Goal: Task Accomplishment & Management: Manage account settings

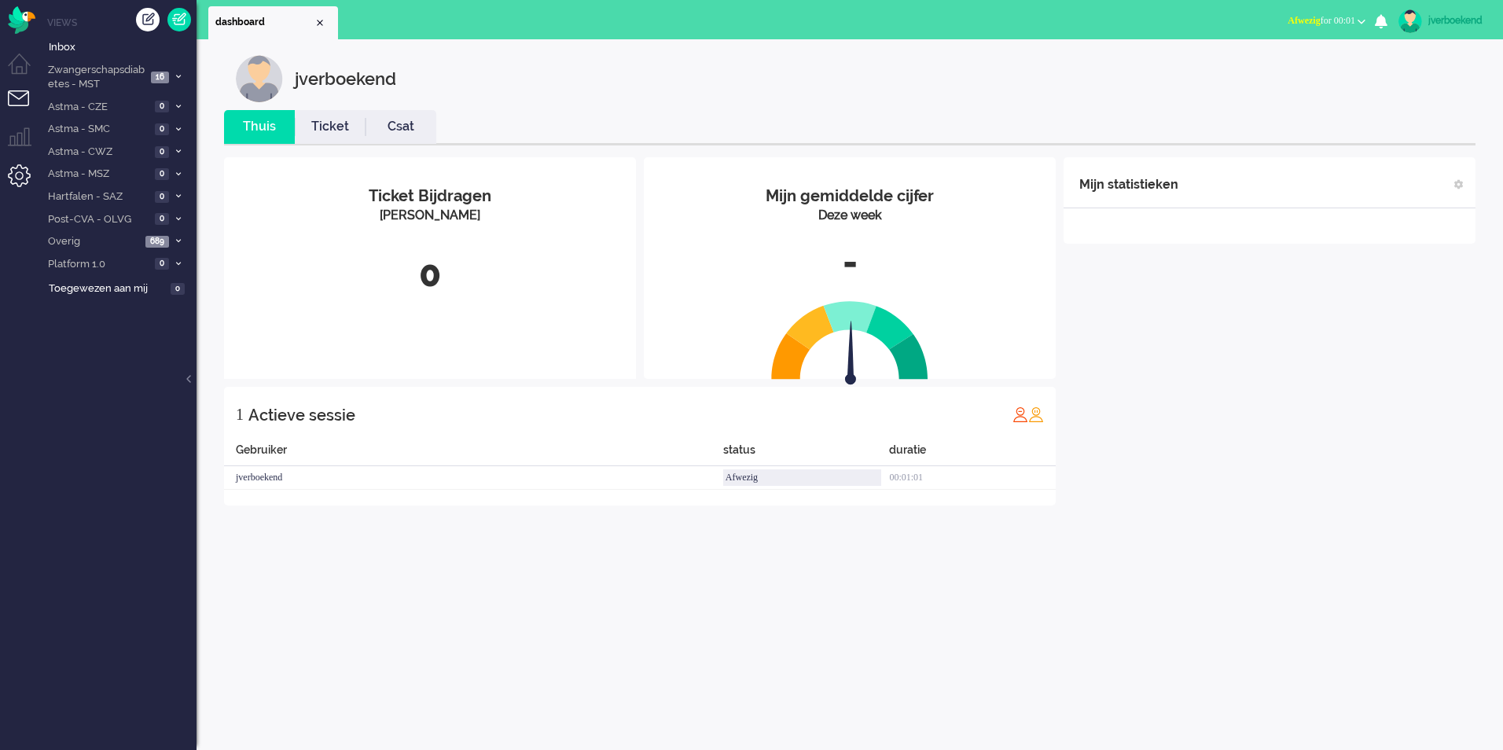
click at [20, 172] on li "Admin menu" at bounding box center [25, 181] width 35 height 35
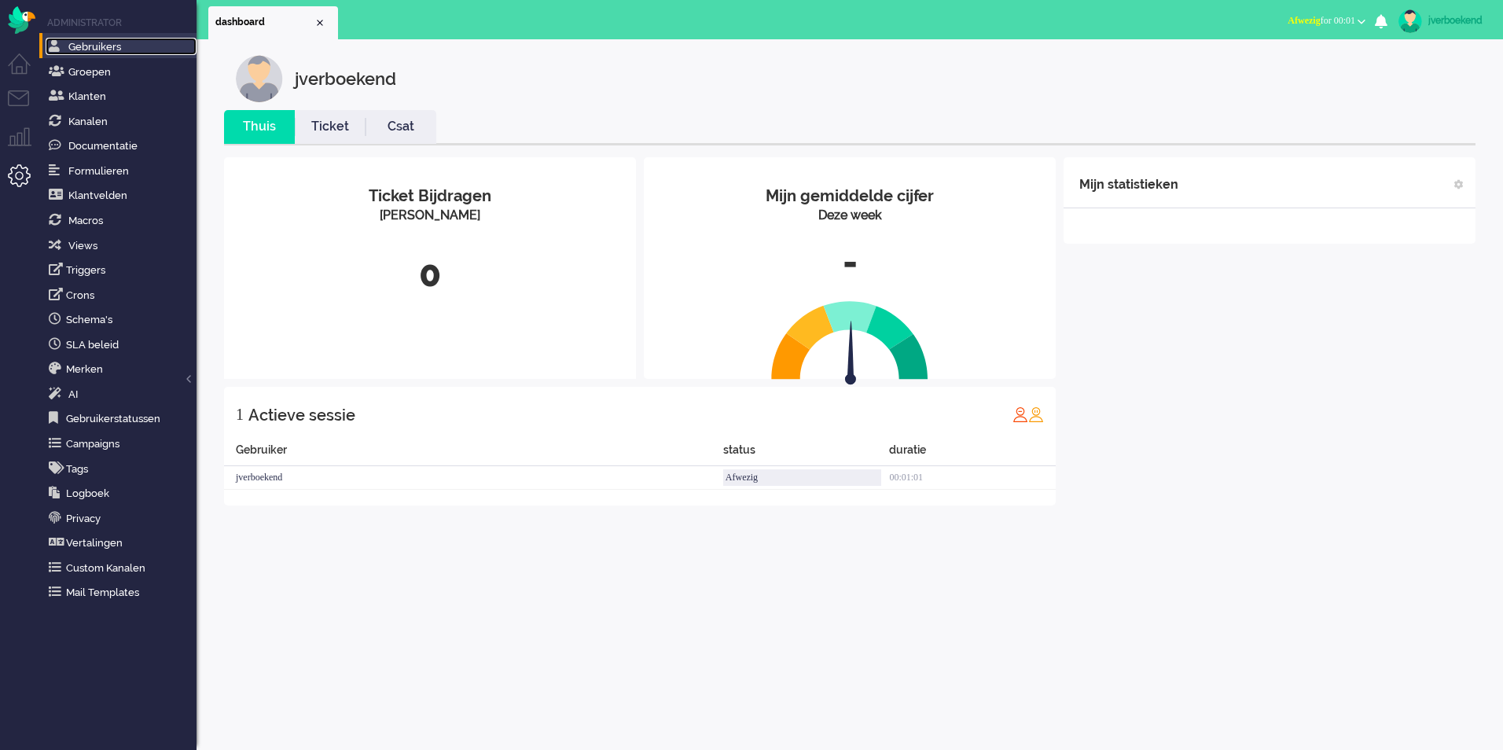
click at [131, 50] on link "Gebruikers" at bounding box center [121, 46] width 151 height 17
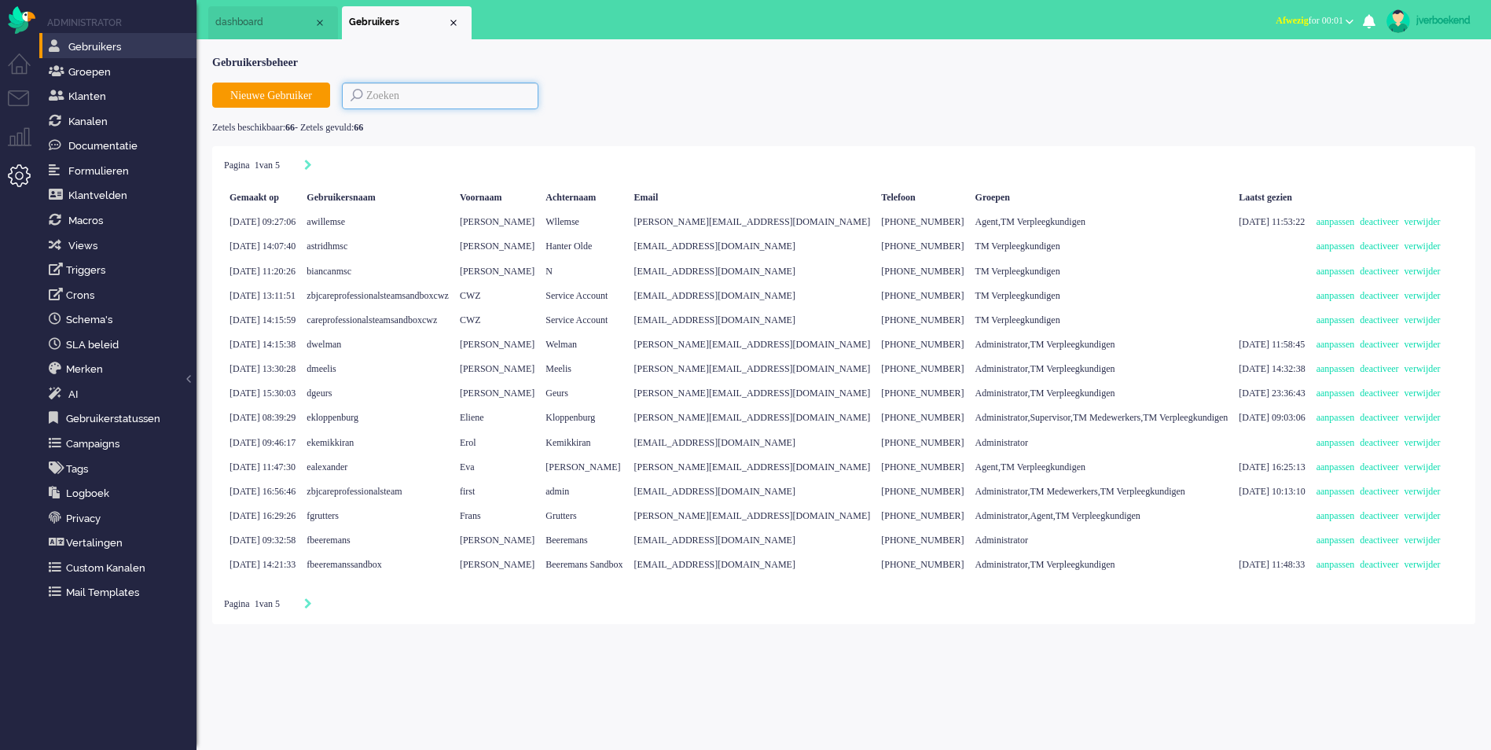
click at [394, 100] on input at bounding box center [440, 96] width 196 height 27
type input "e."
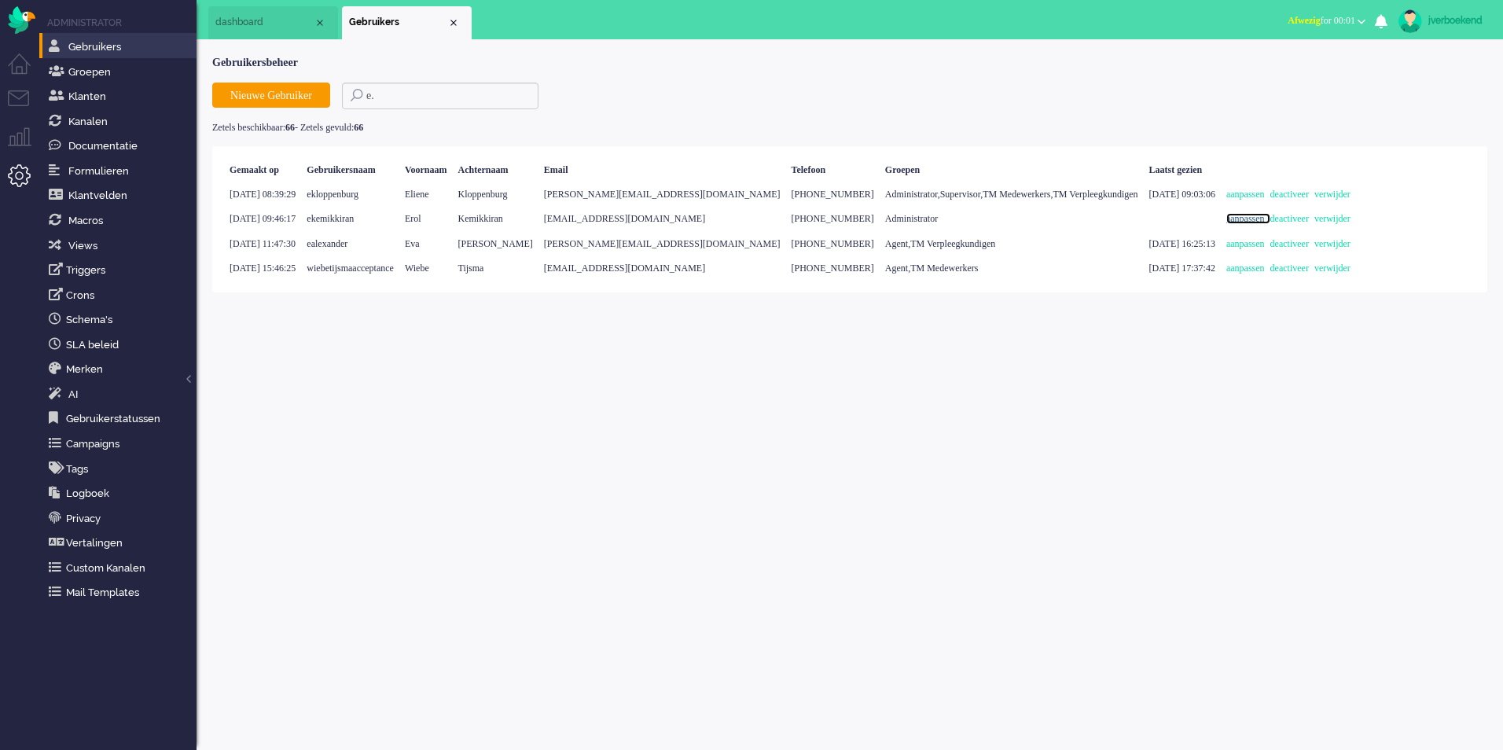
click at [1270, 224] on link "aanpassen" at bounding box center [1248, 218] width 44 height 11
select select
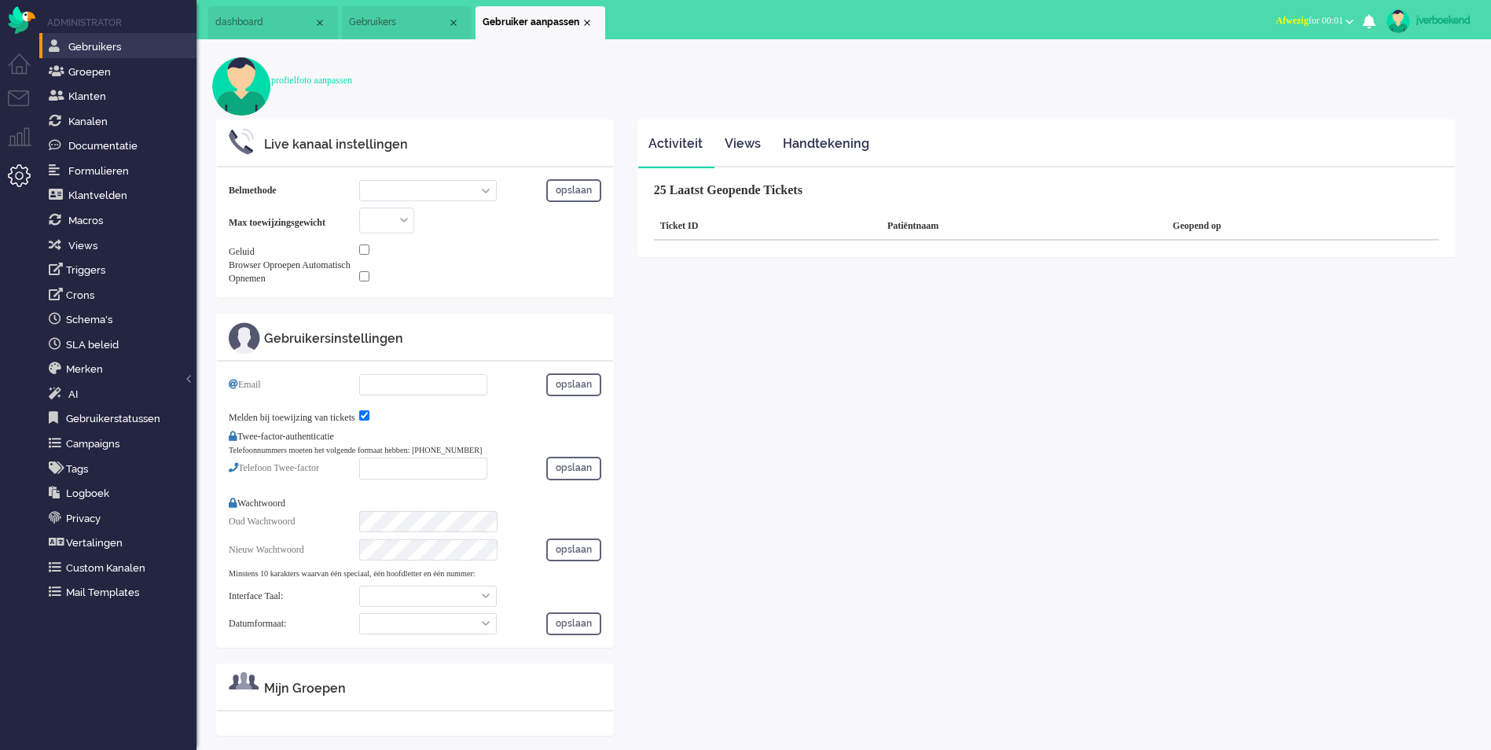
select select "inbound-new"
type input "[EMAIL_ADDRESS][DOMAIN_NAME]"
checkbox input "true"
type input "[PHONE_NUMBER]"
select select "en"
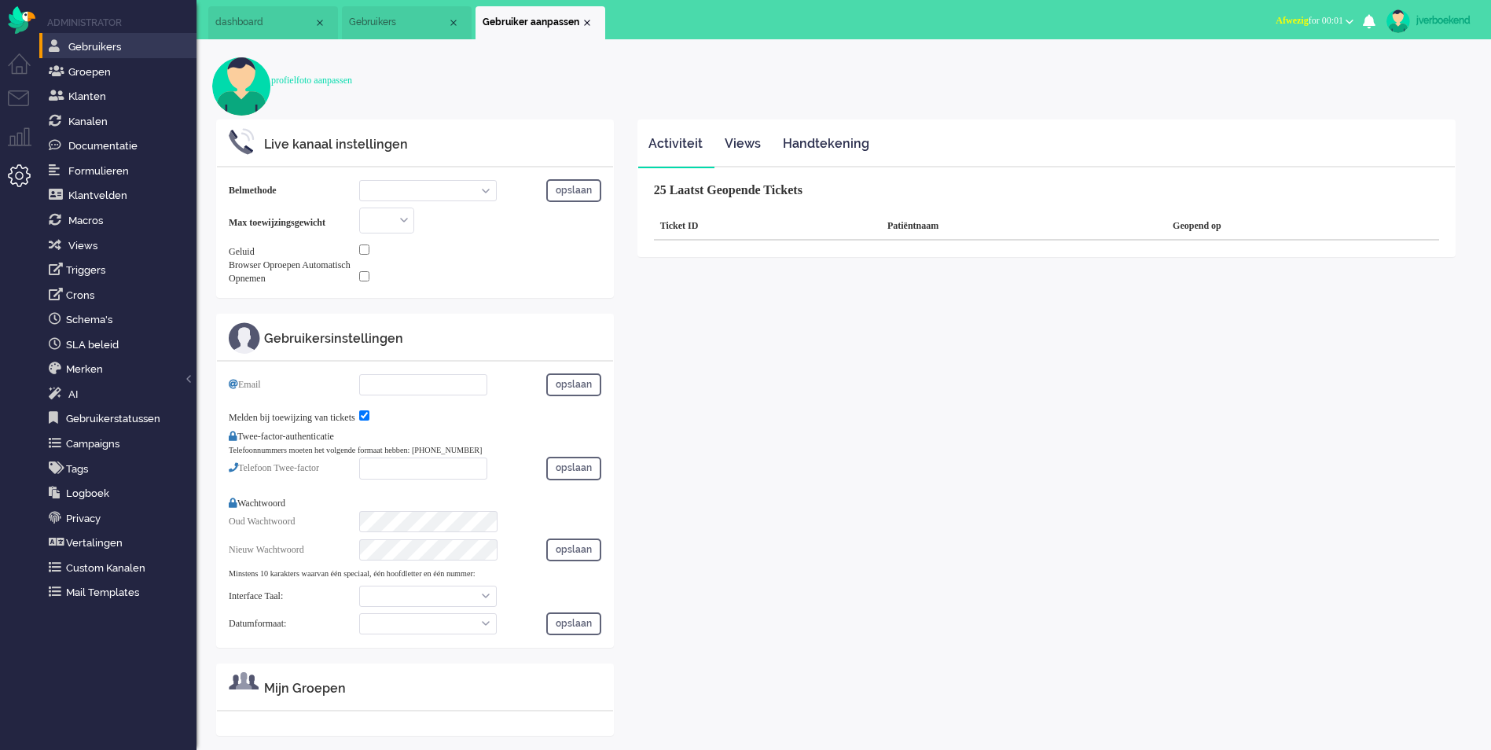
select select "en_GB"
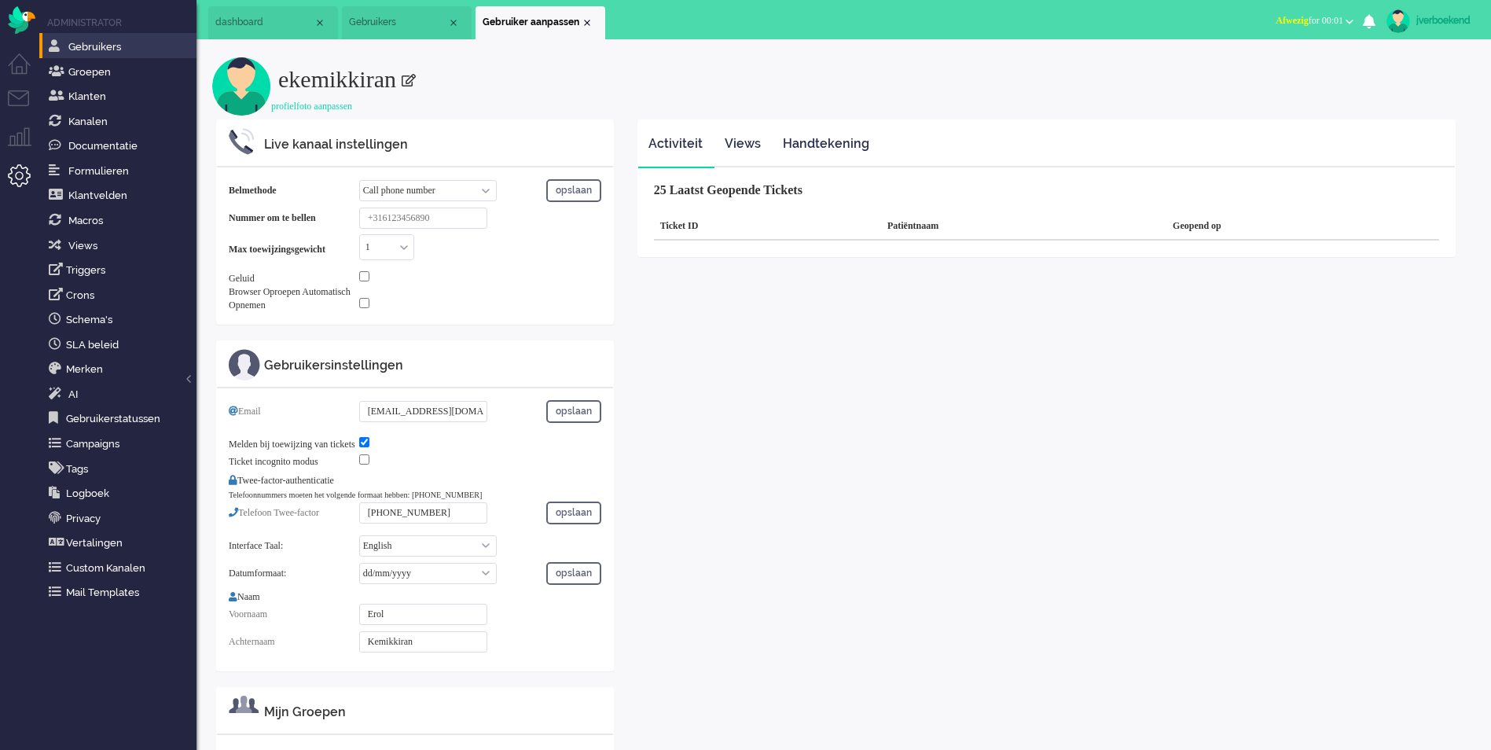
click at [439, 551] on select "English Nederlands" at bounding box center [428, 545] width 138 height 21
select select "nl"
click at [359, 541] on select "English Nederlands" at bounding box center [428, 545] width 138 height 21
click at [429, 578] on select "dd/mm/yyyy dd-mm-yyyy mm/dd/yyyy yyyy-mm-dd" at bounding box center [428, 573] width 138 height 21
select select "nl_NL"
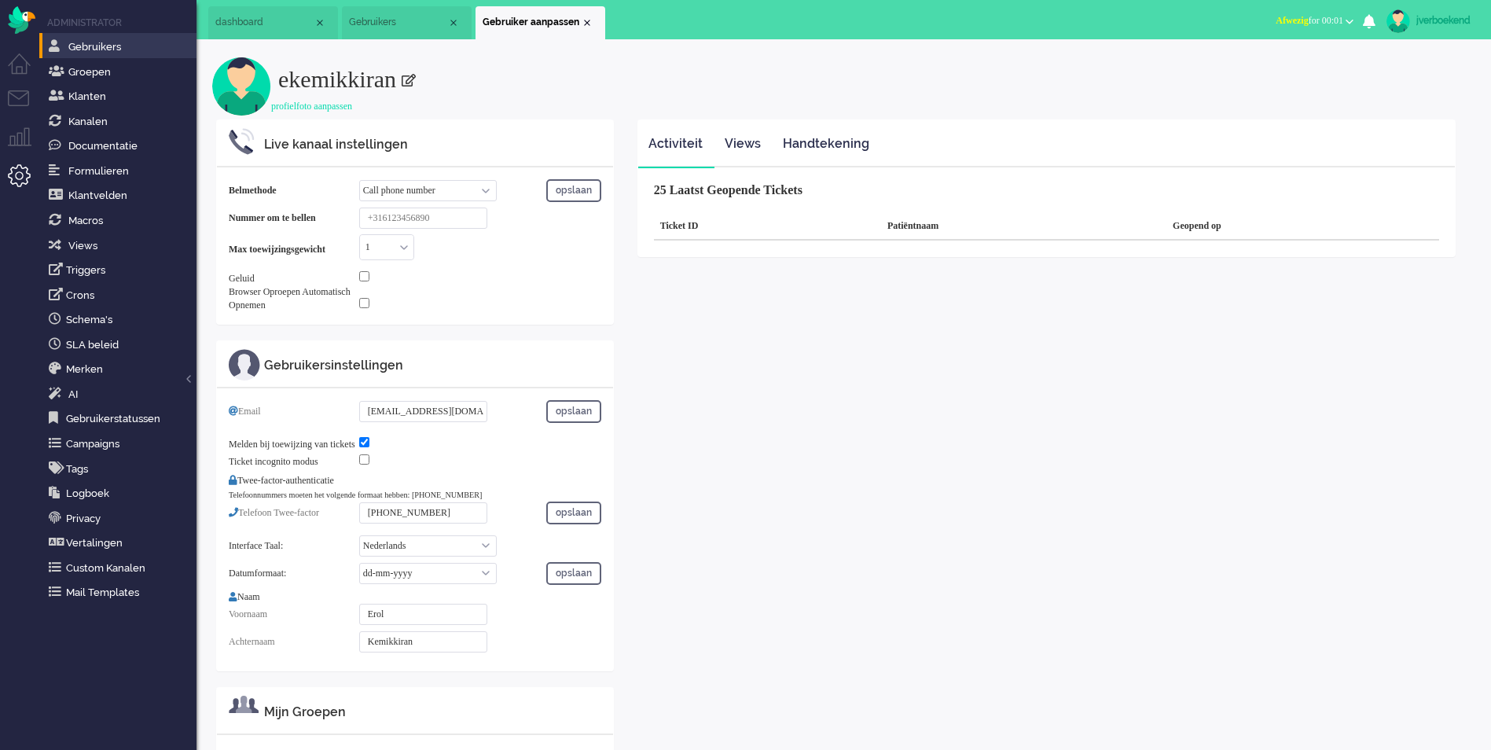
click at [359, 568] on select "dd/mm/yyyy dd-mm-yyyy mm/dd/yyyy yyyy-mm-dd" at bounding box center [428, 573] width 138 height 21
click at [562, 582] on button "opslaan" at bounding box center [573, 573] width 55 height 23
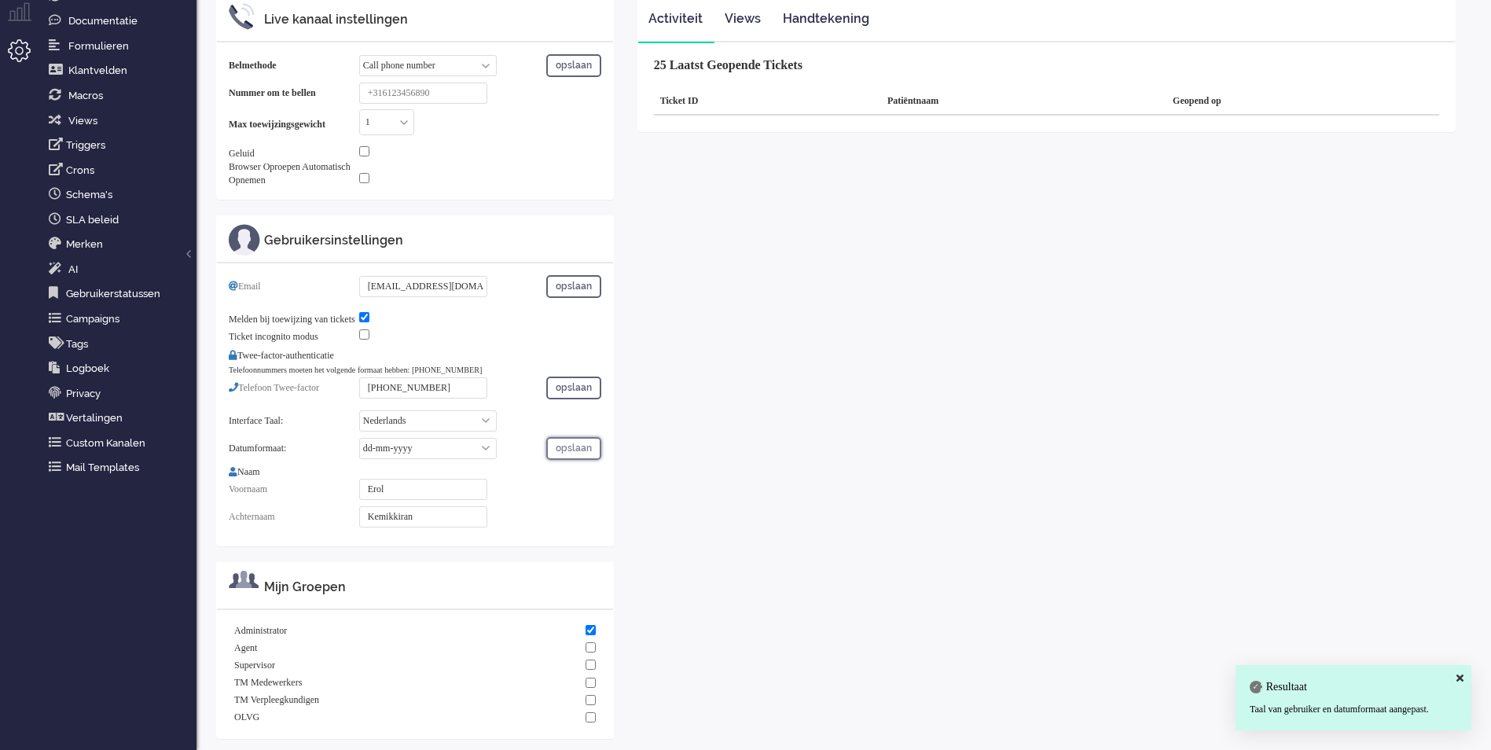
scroll to position [131, 0]
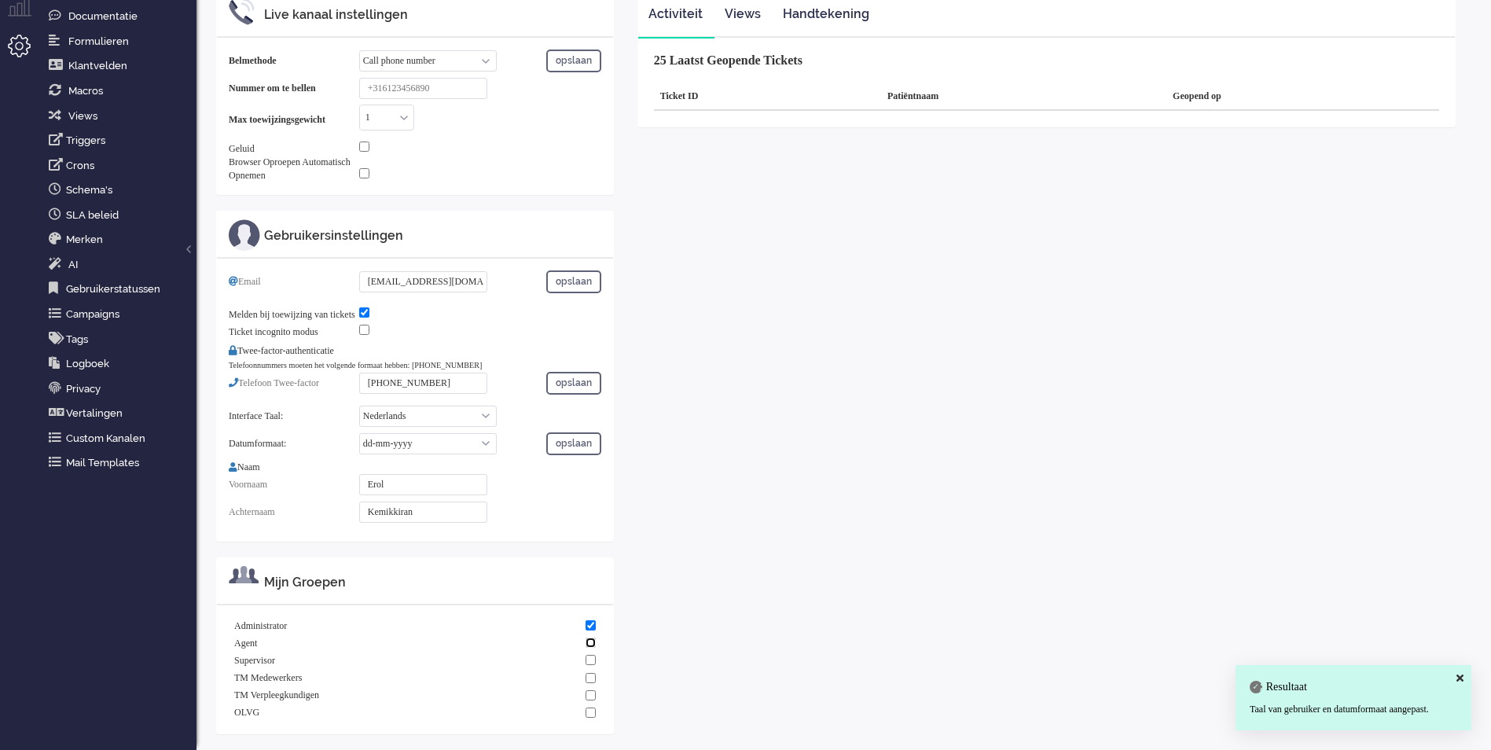
click at [593, 648] on input "checkbox" at bounding box center [591, 642] width 10 height 10
checkbox input "true"
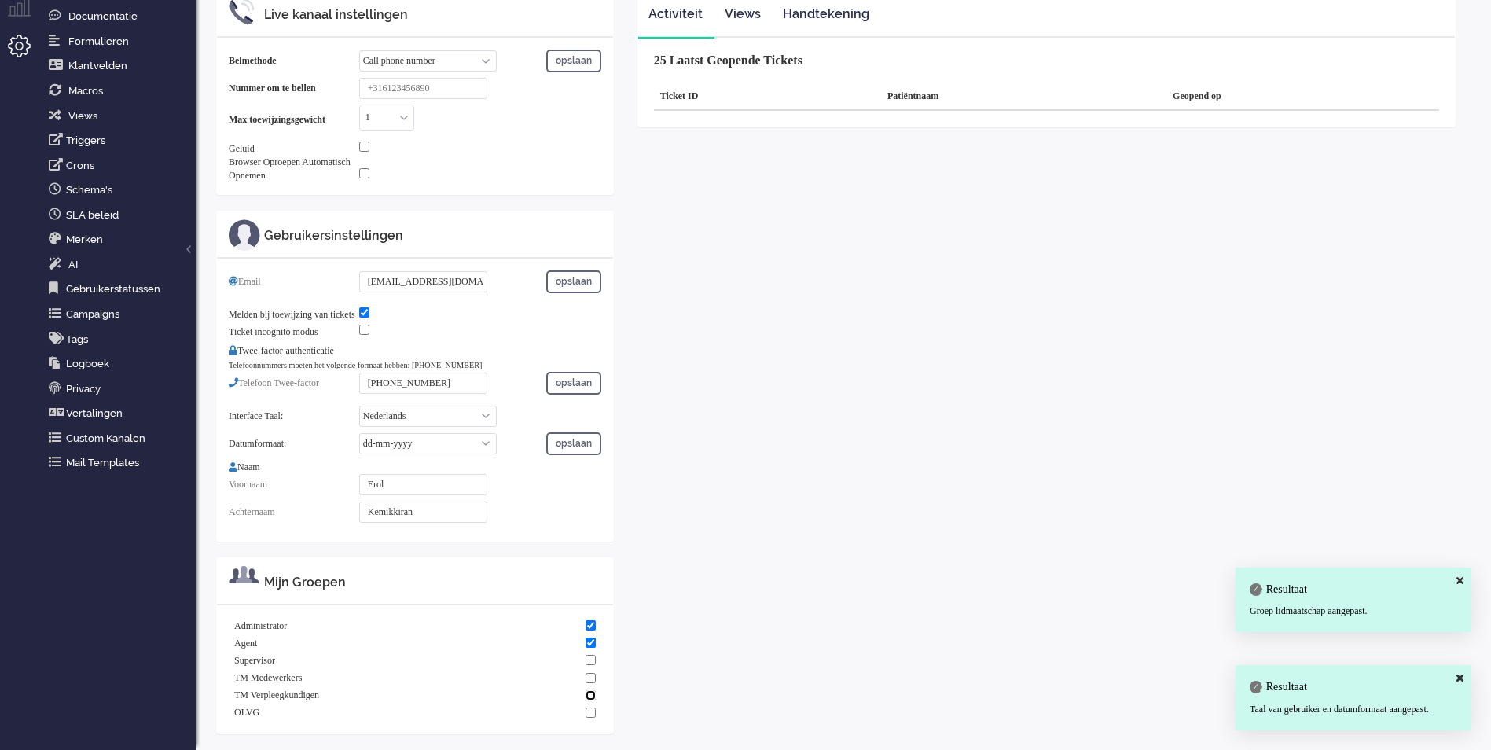
click at [593, 699] on input "checkbox" at bounding box center [591, 695] width 10 height 10
checkbox input "true"
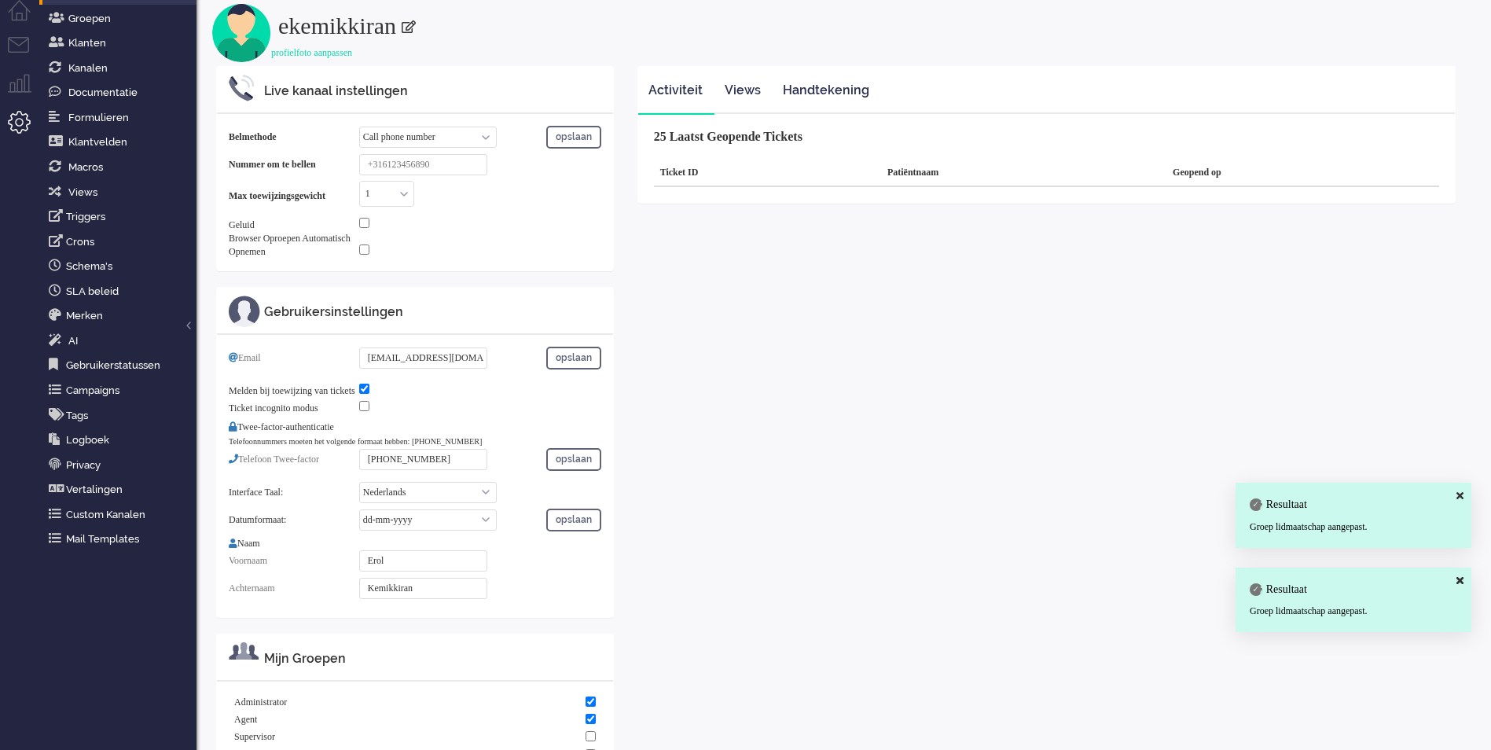
scroll to position [0, 0]
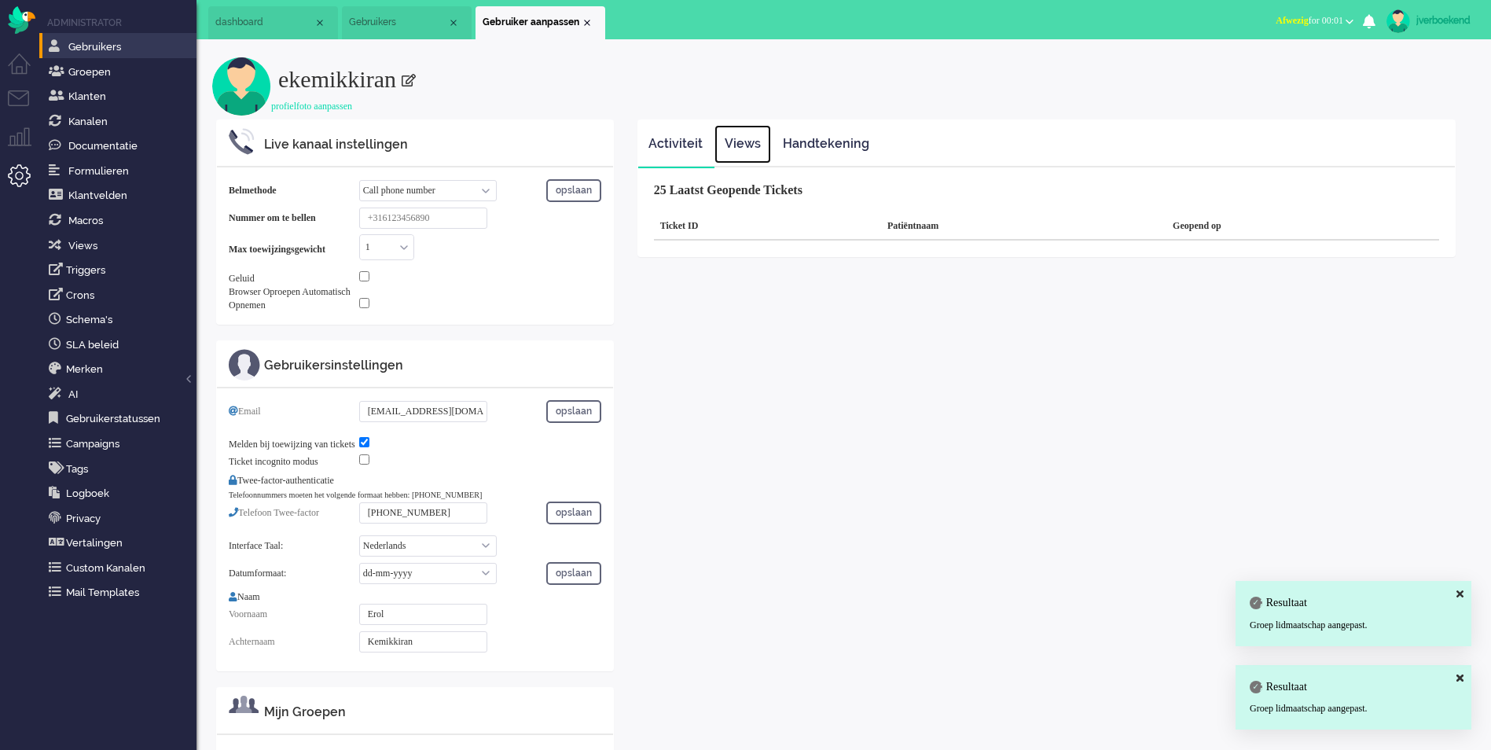
click at [744, 144] on link "Views" at bounding box center [742, 144] width 57 height 39
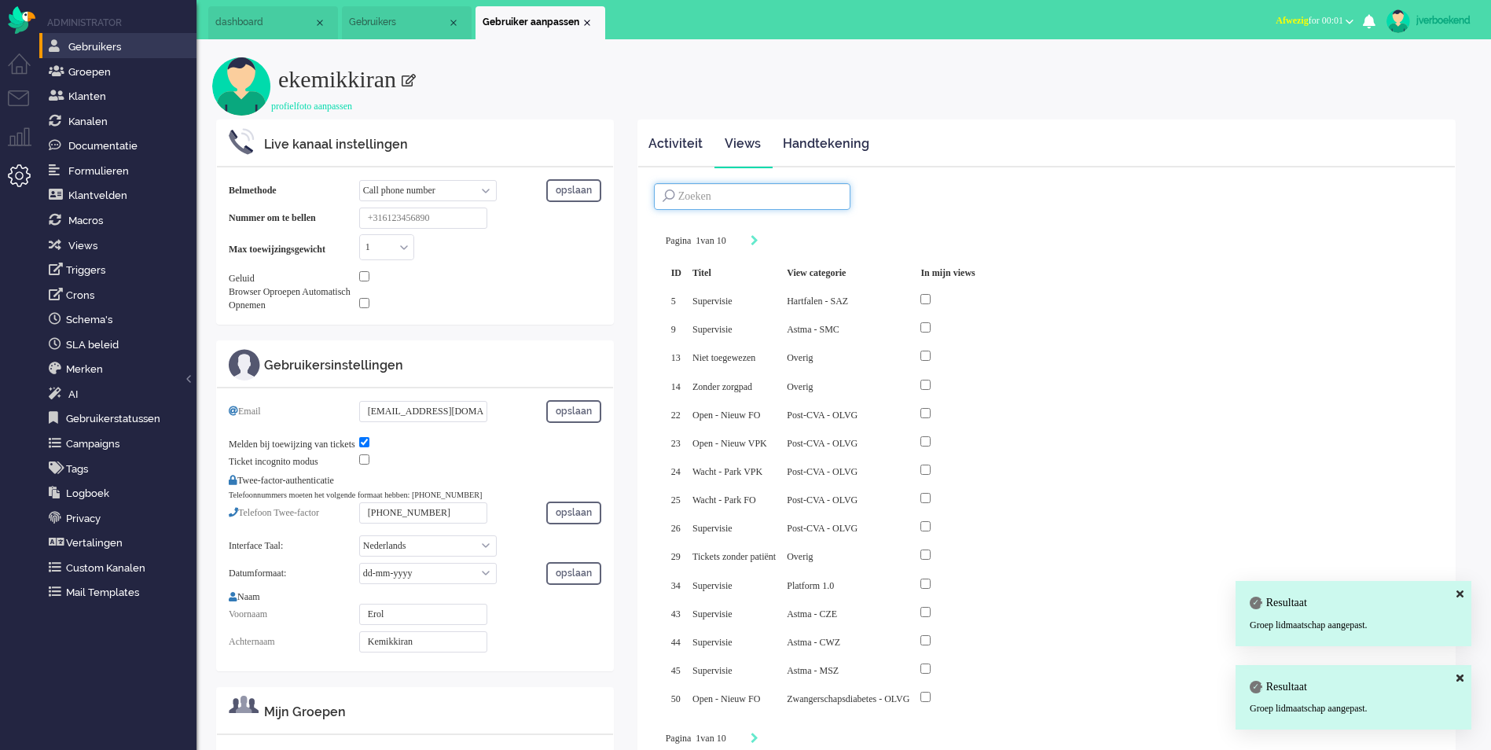
click at [707, 197] on input at bounding box center [752, 196] width 196 height 27
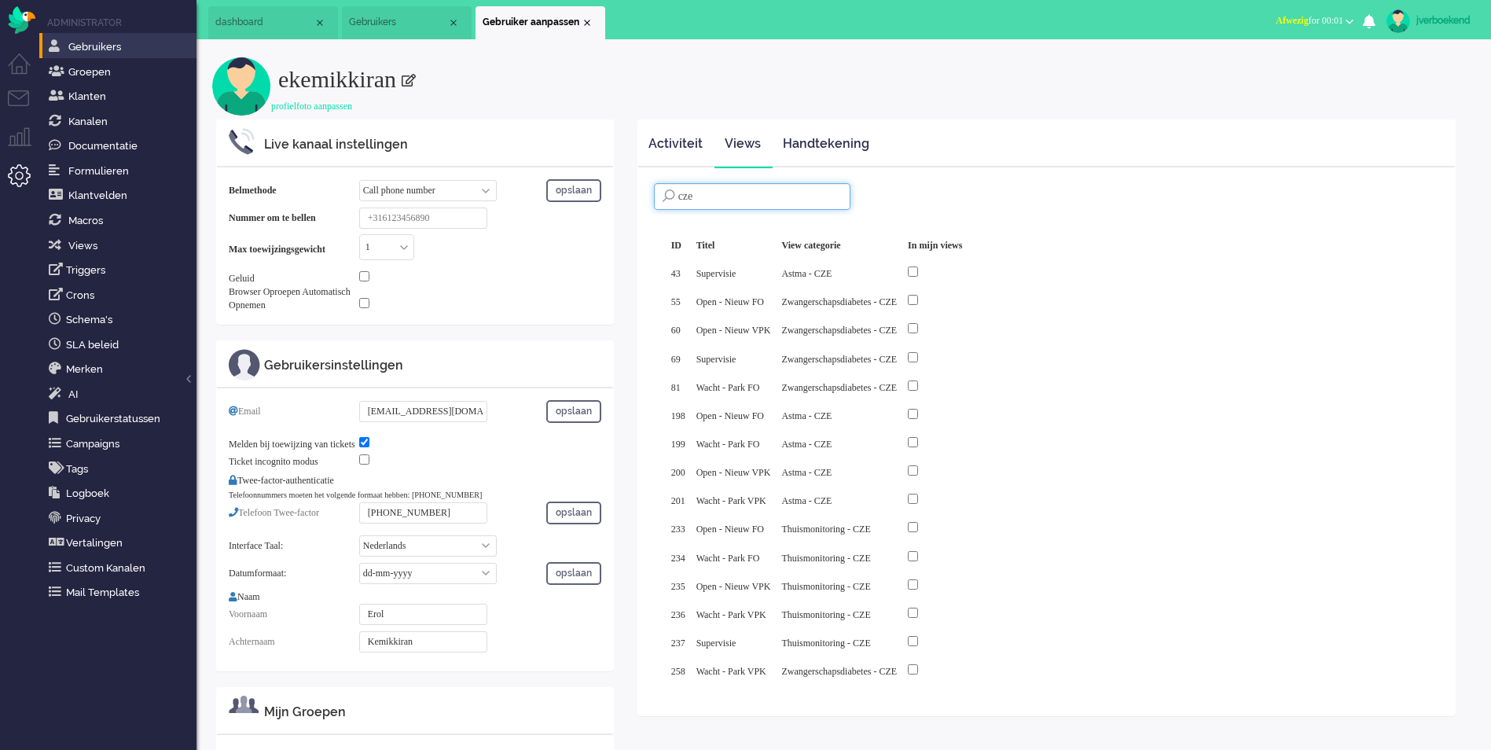
type input "cze"
click at [918, 274] on input "checkbox" at bounding box center [913, 271] width 10 height 10
checkbox input "true"
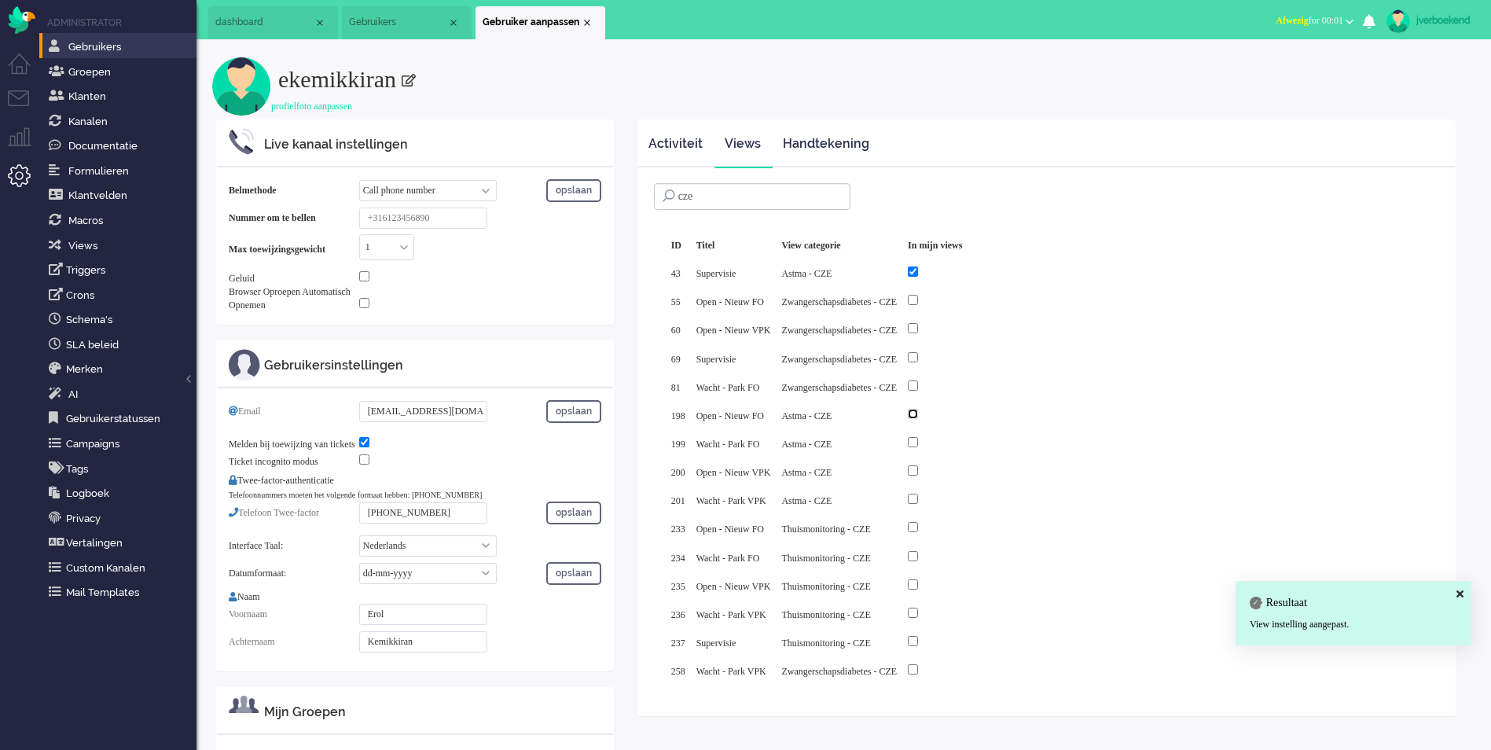
click at [918, 409] on input "checkbox" at bounding box center [913, 414] width 10 height 10
checkbox input "true"
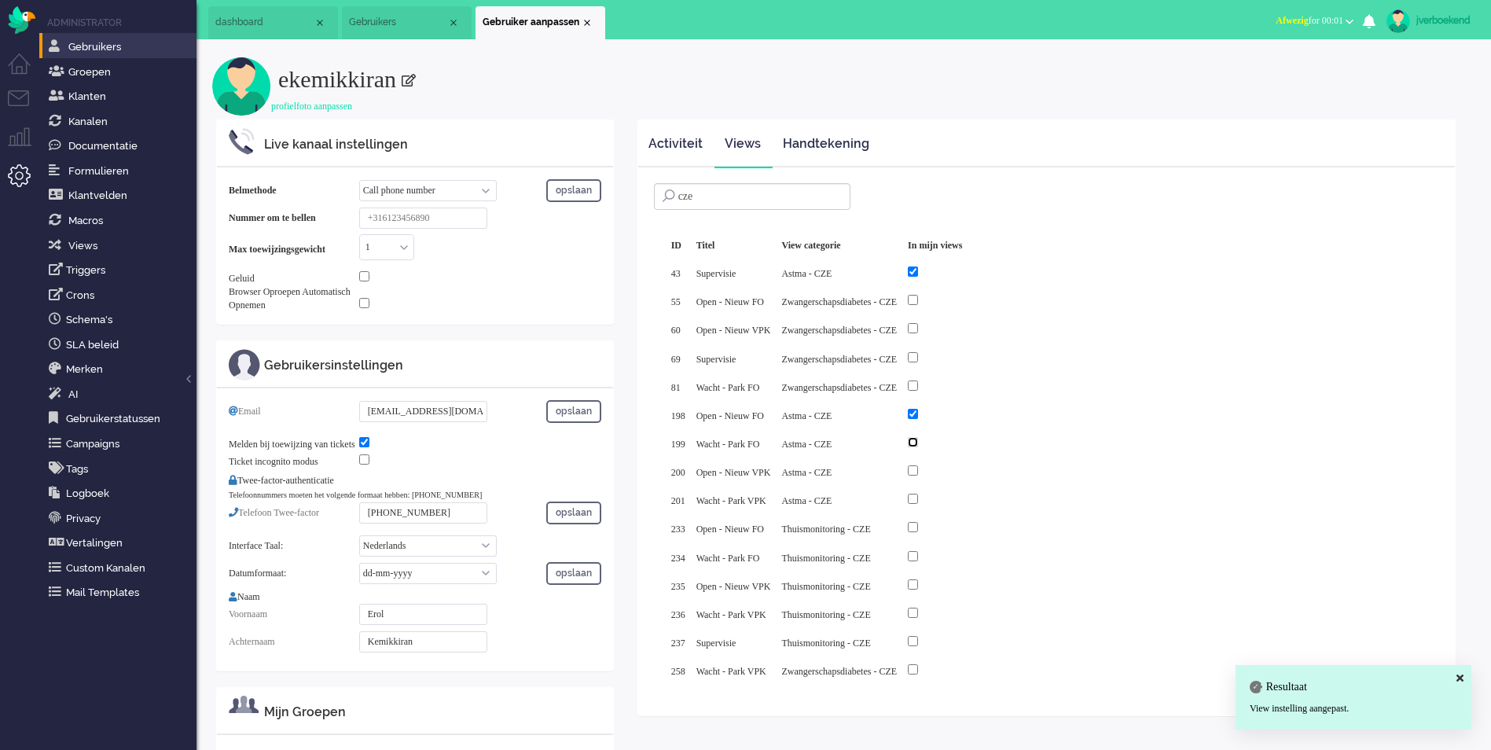
click at [918, 437] on input "checkbox" at bounding box center [913, 442] width 10 height 10
checkbox input "true"
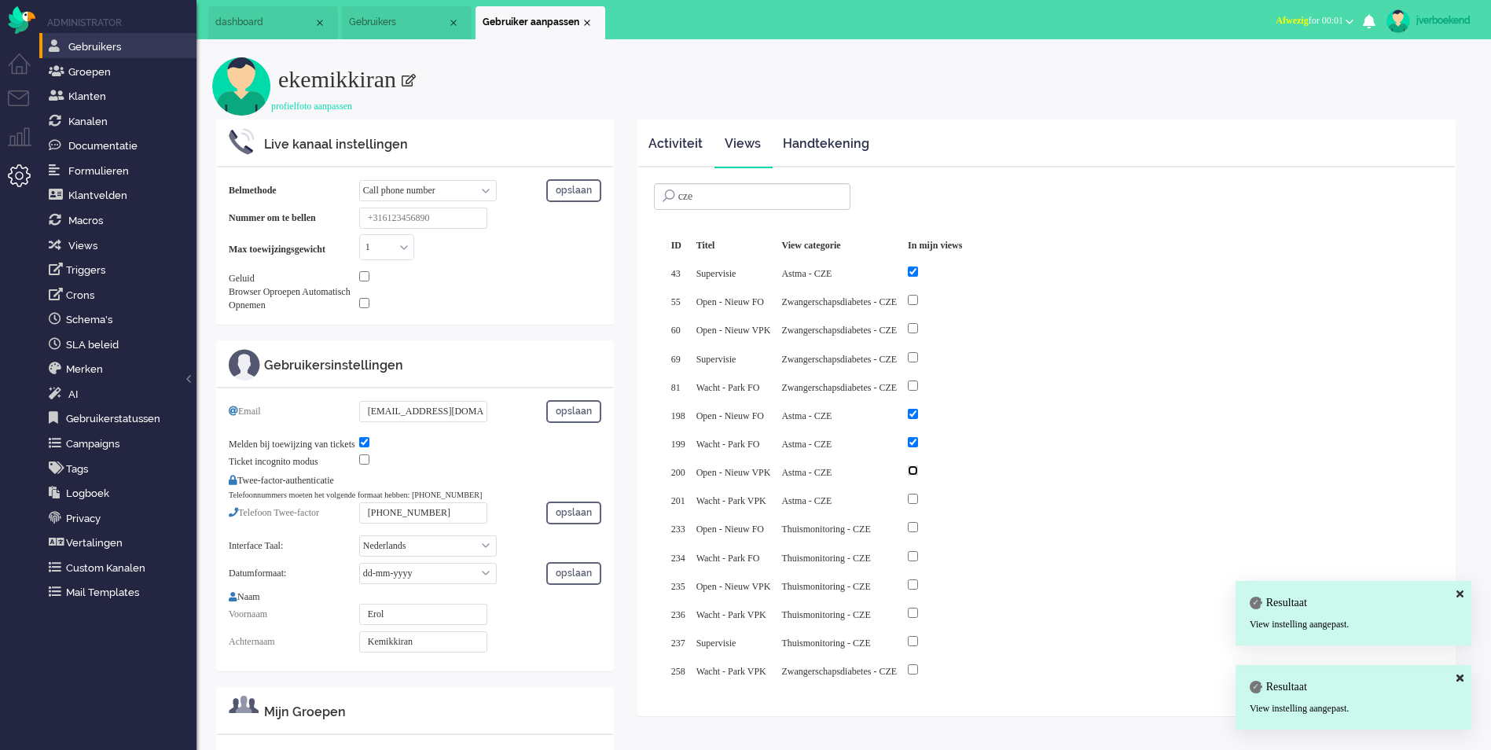
click at [918, 465] on input "checkbox" at bounding box center [913, 470] width 10 height 10
checkbox input "true"
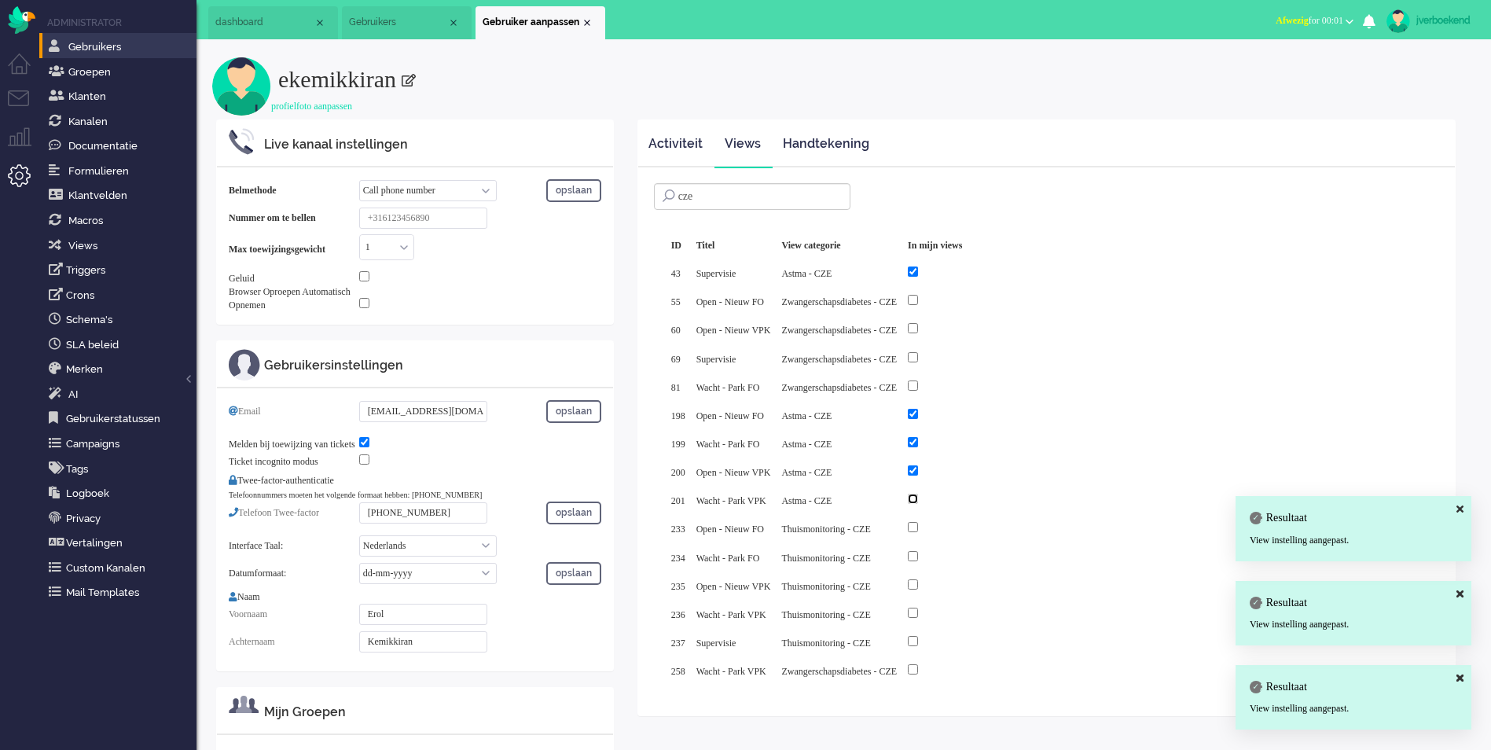
click at [918, 494] on input "checkbox" at bounding box center [913, 499] width 10 height 10
checkbox input "true"
